Goal: Task Accomplishment & Management: Manage account settings

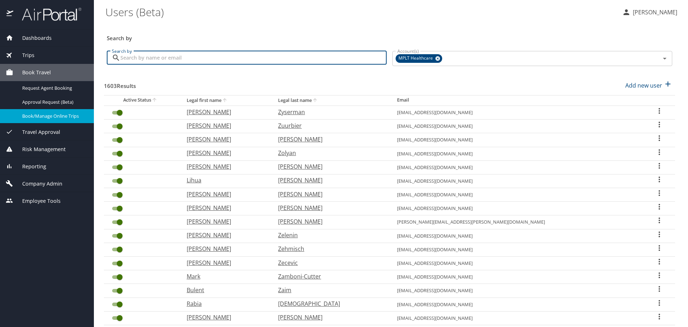
click at [173, 60] on input "Search by" at bounding box center [253, 58] width 266 height 14
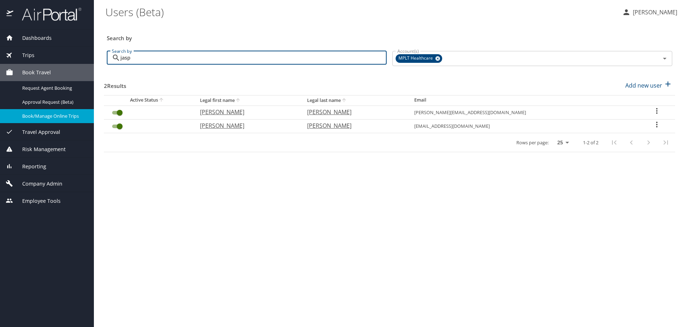
type input "jasp"
click at [362, 125] on p "[PERSON_NAME]" at bounding box center [353, 125] width 93 height 9
select select "US"
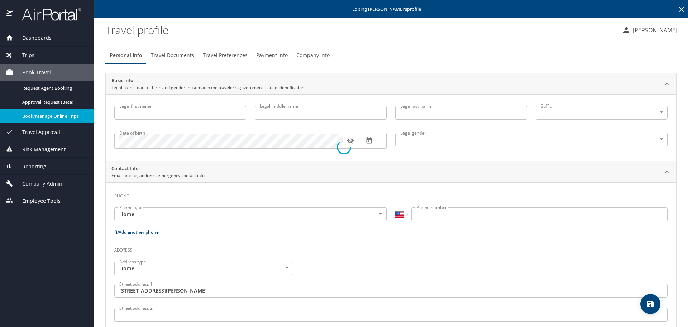
type input "[PERSON_NAME]"
type input "Daiva"
type input "[PERSON_NAME]"
type input "[DEMOGRAPHIC_DATA]"
type input "[PERSON_NAME]"
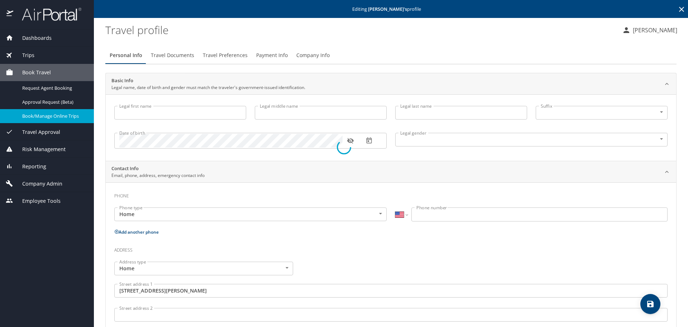
type input "[PERSON_NAME]"
type input "[PHONE_NUMBER]"
type input "[GEOGRAPHIC_DATA]"
type input "[US_STATE]"
select select "US"
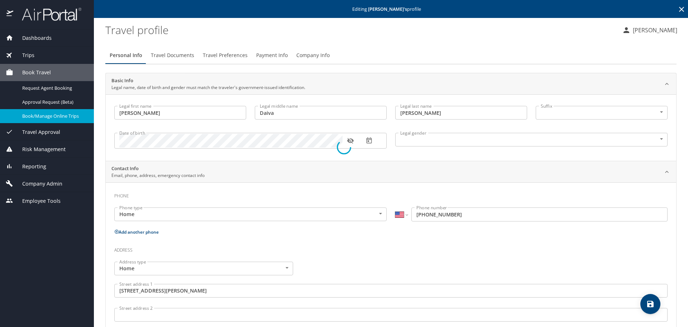
select select "US"
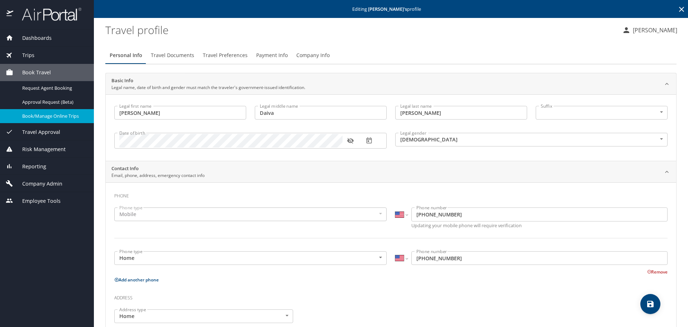
click at [181, 54] on span "Travel Documents" at bounding box center [172, 55] width 43 height 9
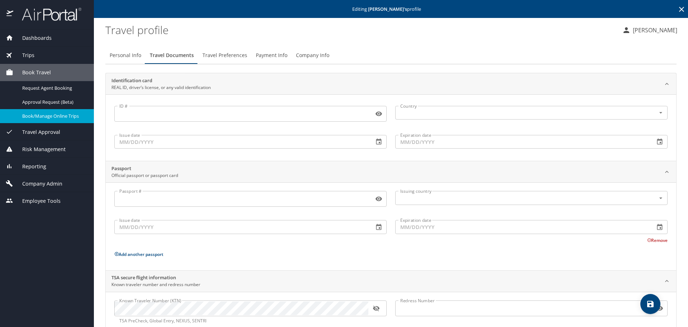
scroll to position [19, 0]
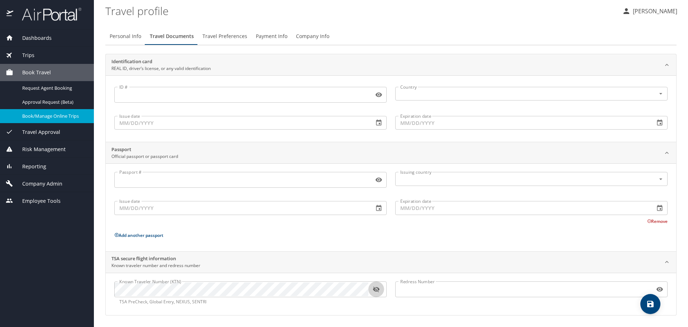
click at [375, 287] on icon "button" at bounding box center [376, 289] width 6 height 6
click at [234, 39] on span "Travel Preferences" at bounding box center [225, 36] width 45 height 9
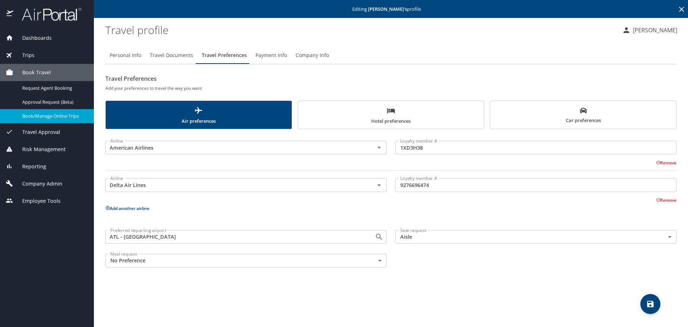
scroll to position [0, 0]
